Goal: Task Accomplishment & Management: Use online tool/utility

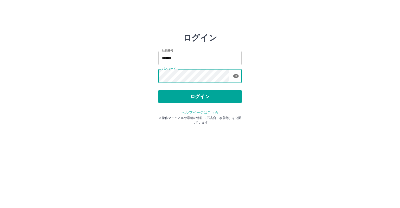
type input "*******"
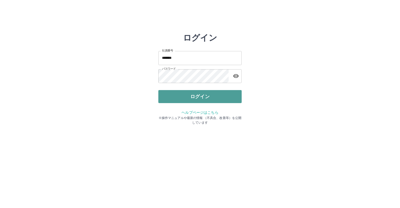
click at [201, 98] on button "ログイン" at bounding box center [199, 96] width 83 height 13
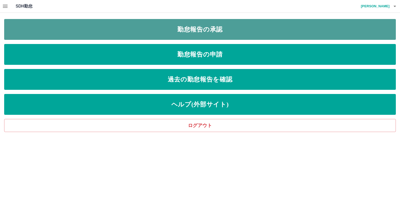
click at [202, 29] on link "勤怠報告の承認" at bounding box center [200, 29] width 392 height 21
